Goal: Navigation & Orientation: Find specific page/section

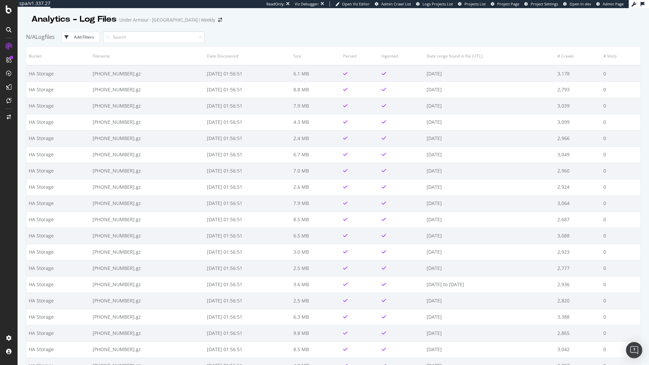
click at [505, 7] on div "ReadOnly: Viz Debugger: Open Viz Editor Admin Crawl List Logs Projects List Pro…" at bounding box center [447, 4] width 362 height 8
click at [506, 4] on span "Project Page" at bounding box center [508, 3] width 22 height 5
